Goal: Task Accomplishment & Management: Use online tool/utility

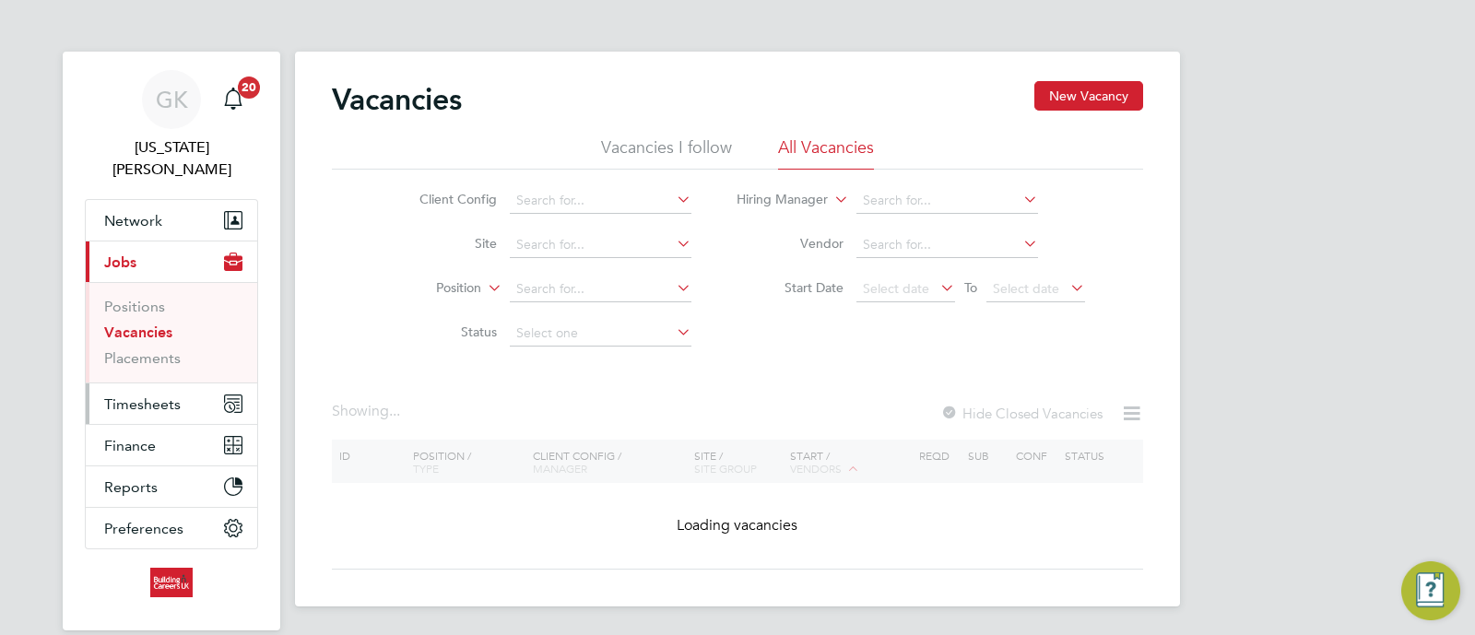
click at [147, 391] on button "Timesheets" at bounding box center [171, 404] width 171 height 41
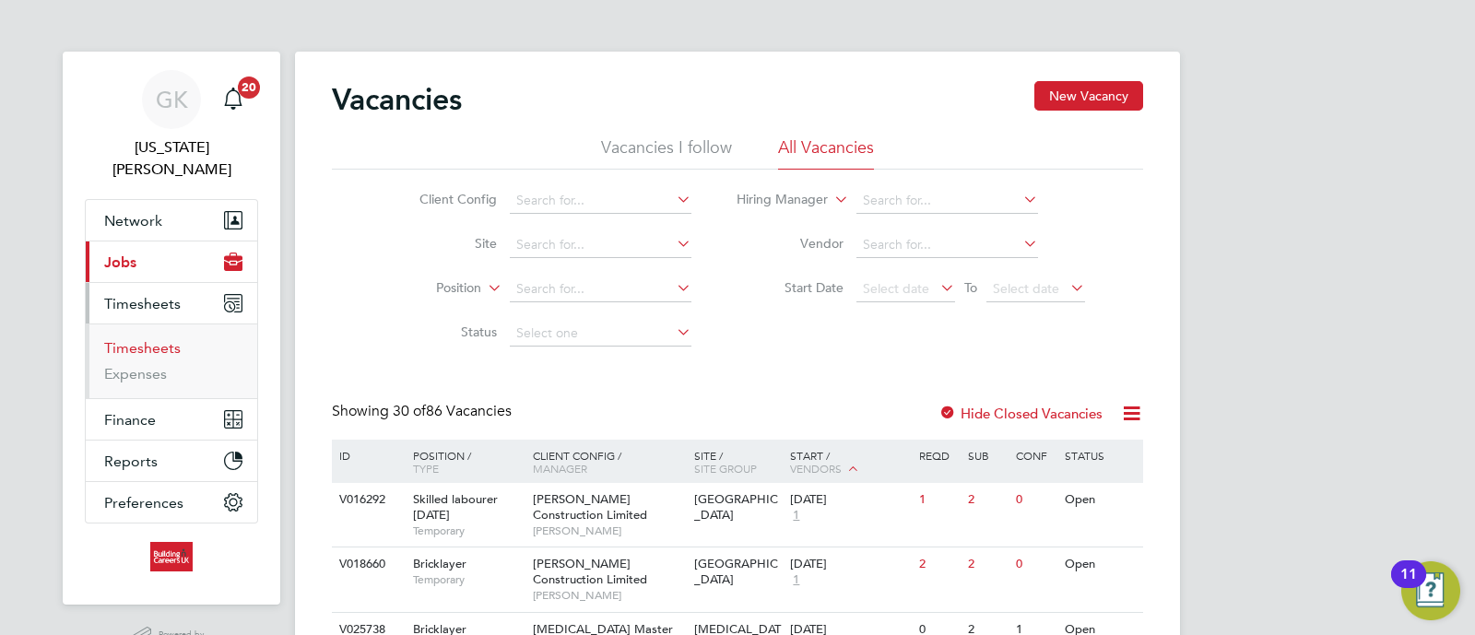
click at [139, 339] on link "Timesheets" at bounding box center [142, 348] width 77 height 18
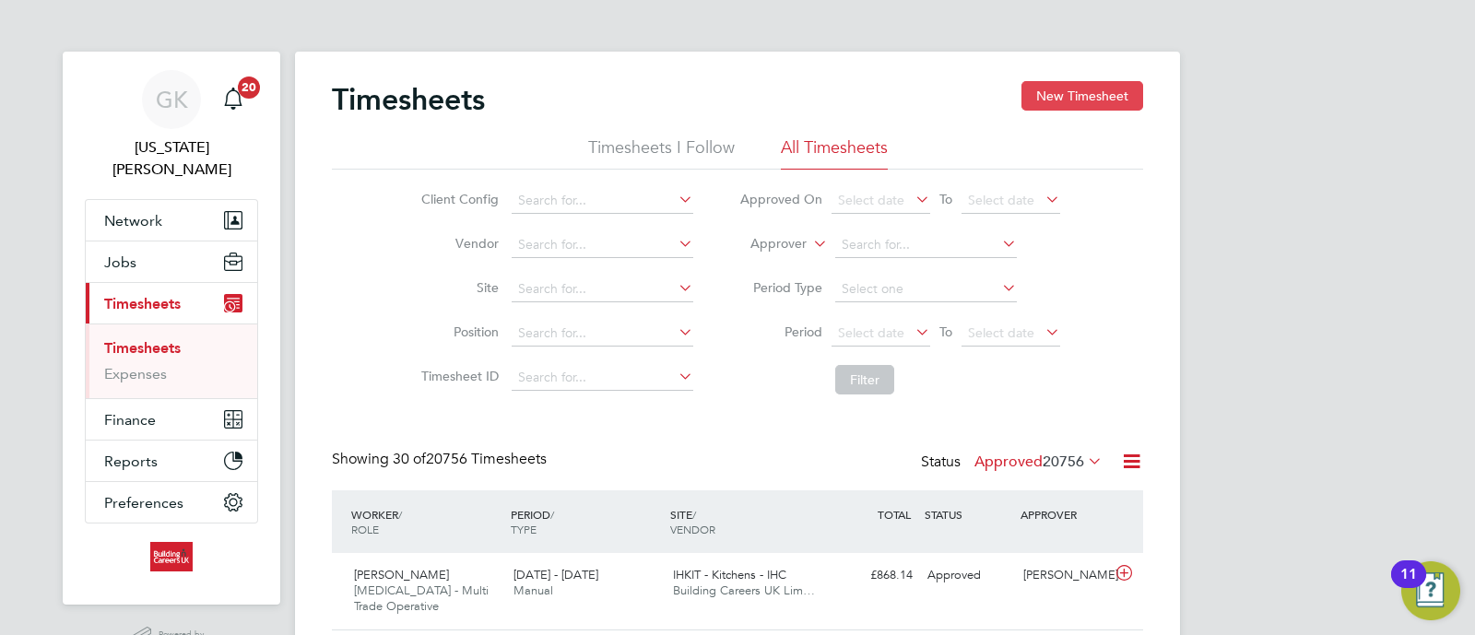
click at [1065, 90] on button "New Timesheet" at bounding box center [1082, 96] width 122 height 30
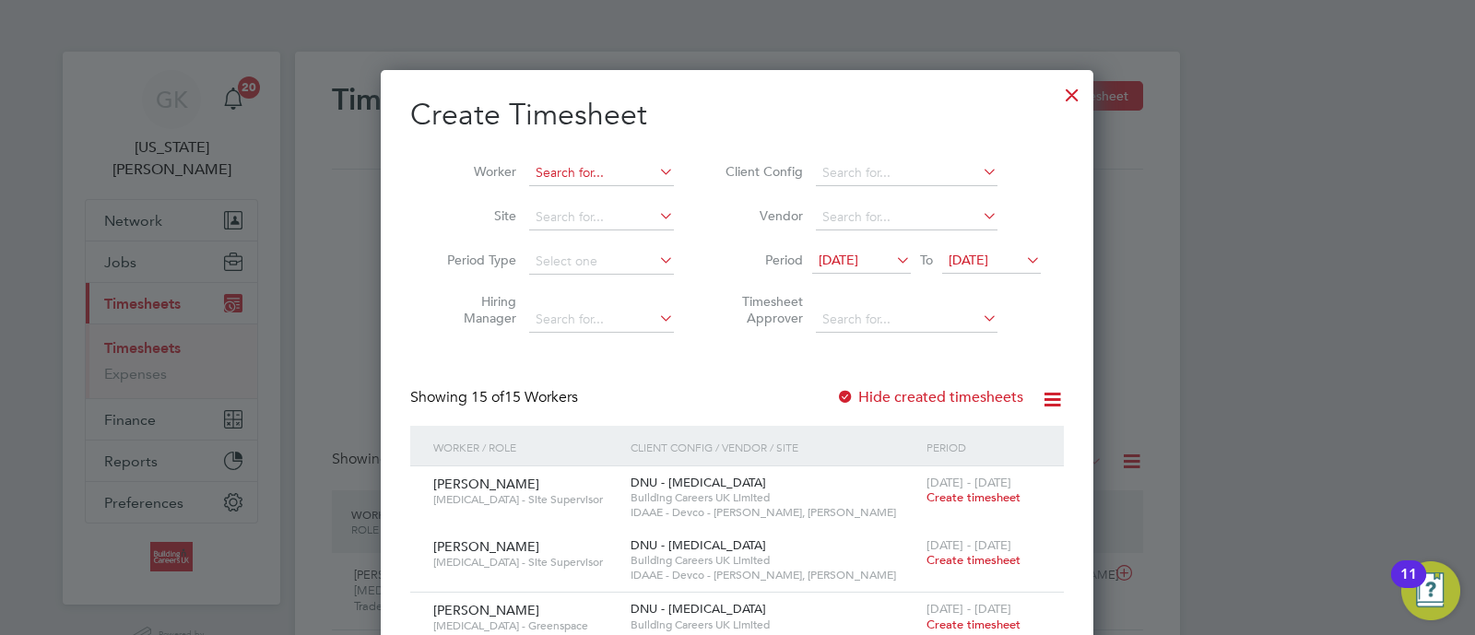
click at [618, 177] on input at bounding box center [601, 173] width 145 height 26
click at [594, 215] on li "[PERSON_NAME]" at bounding box center [610, 222] width 162 height 25
type input "[PERSON_NAME]"
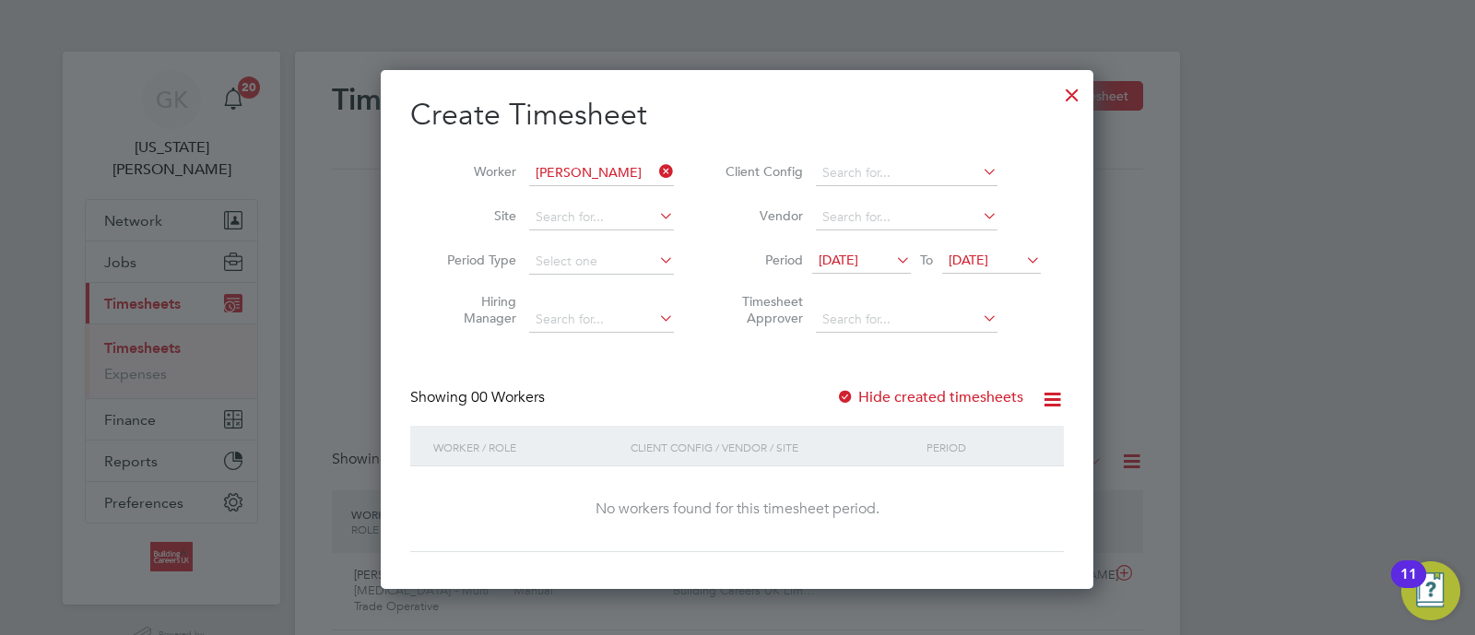
click at [956, 401] on label "Hide created timesheets" at bounding box center [929, 397] width 187 height 18
click at [890, 270] on span "[DATE]" at bounding box center [861, 261] width 99 height 25
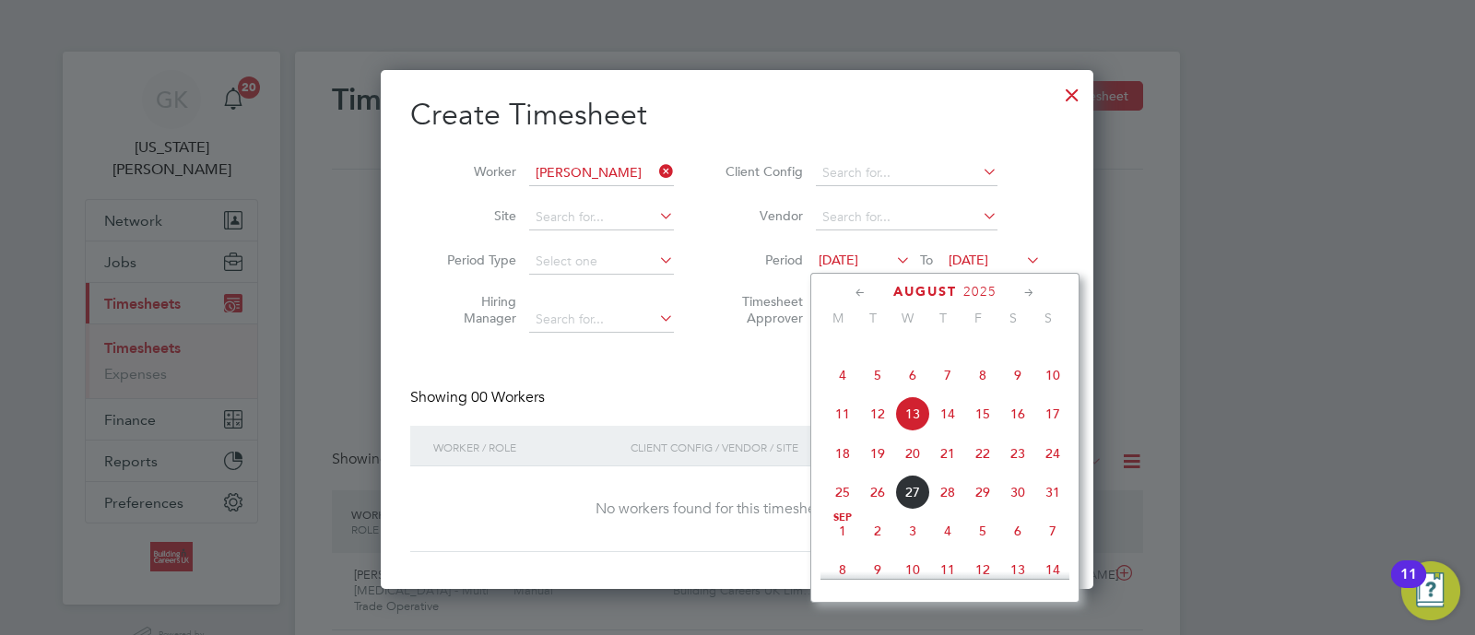
click at [834, 510] on span "25" at bounding box center [842, 492] width 35 height 35
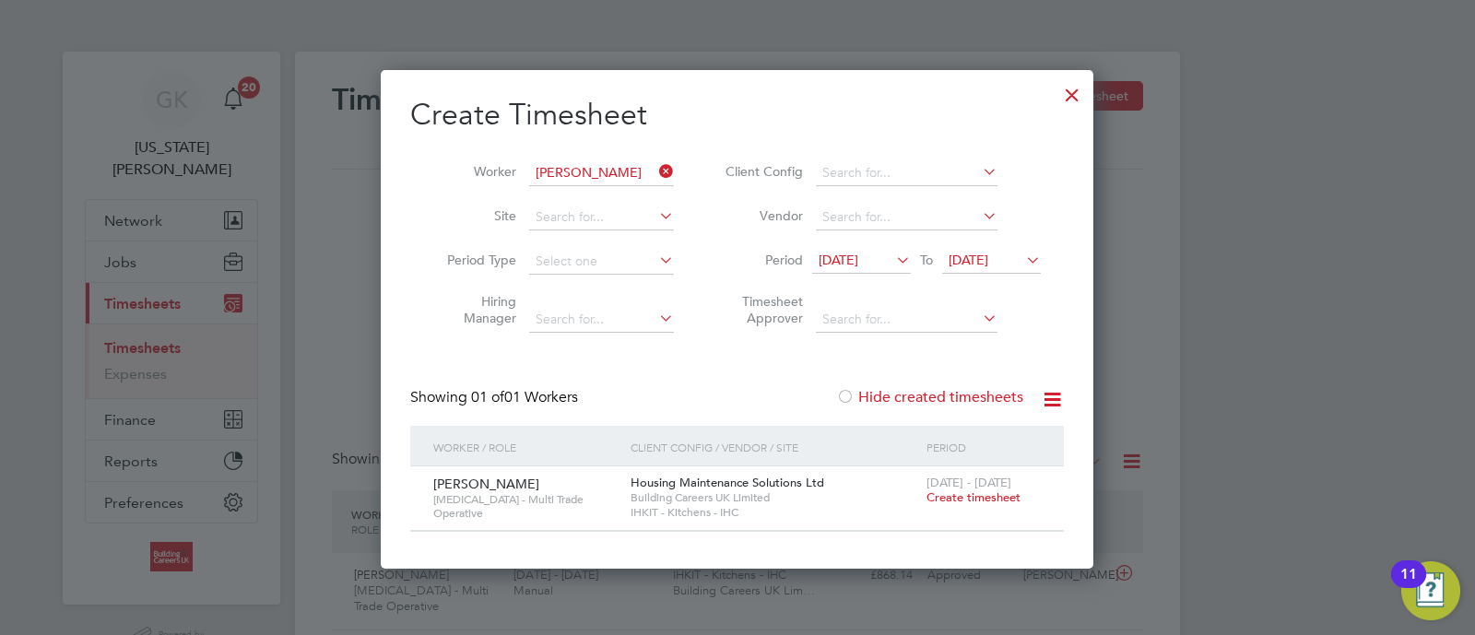
click at [858, 255] on span "[DATE]" at bounding box center [839, 260] width 40 height 17
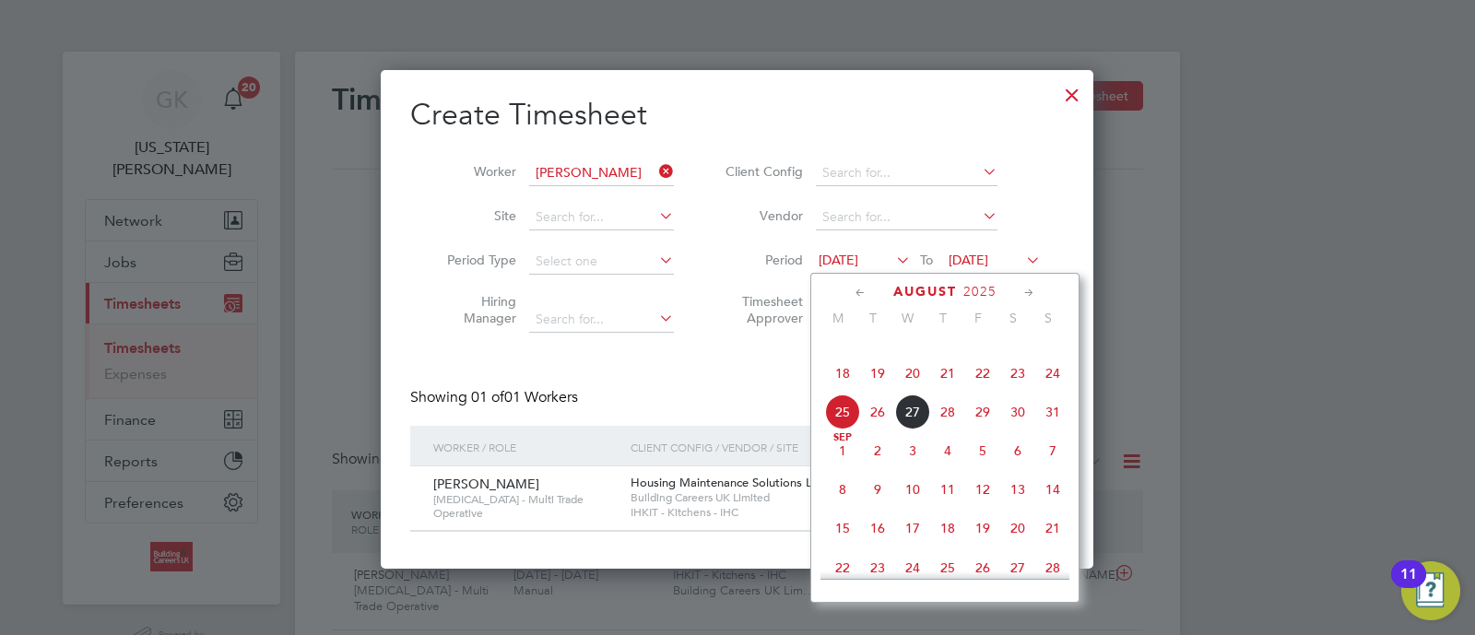
click at [842, 391] on span "18" at bounding box center [842, 373] width 35 height 35
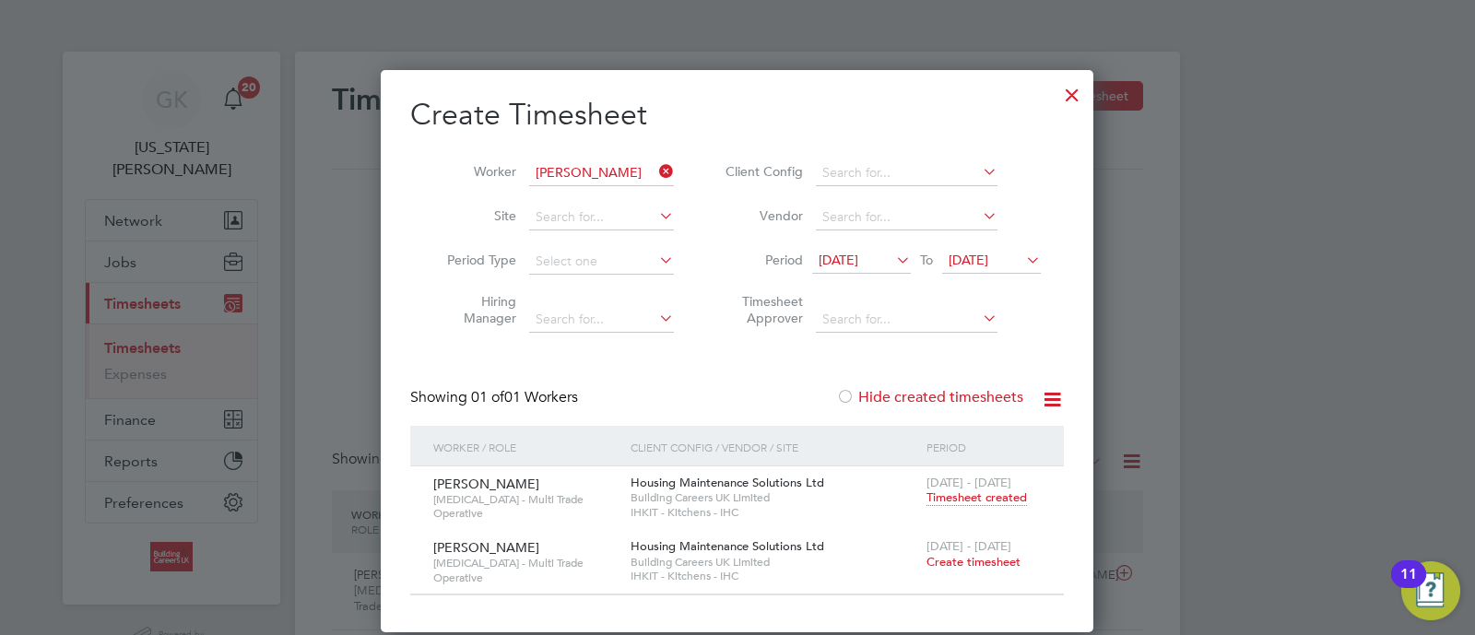
click at [933, 506] on div "[DATE] - [DATE] Timesheet created" at bounding box center [984, 491] width 124 height 50
click at [936, 495] on span "Timesheet created" at bounding box center [976, 498] width 100 height 17
